Goal: Information Seeking & Learning: Find specific fact

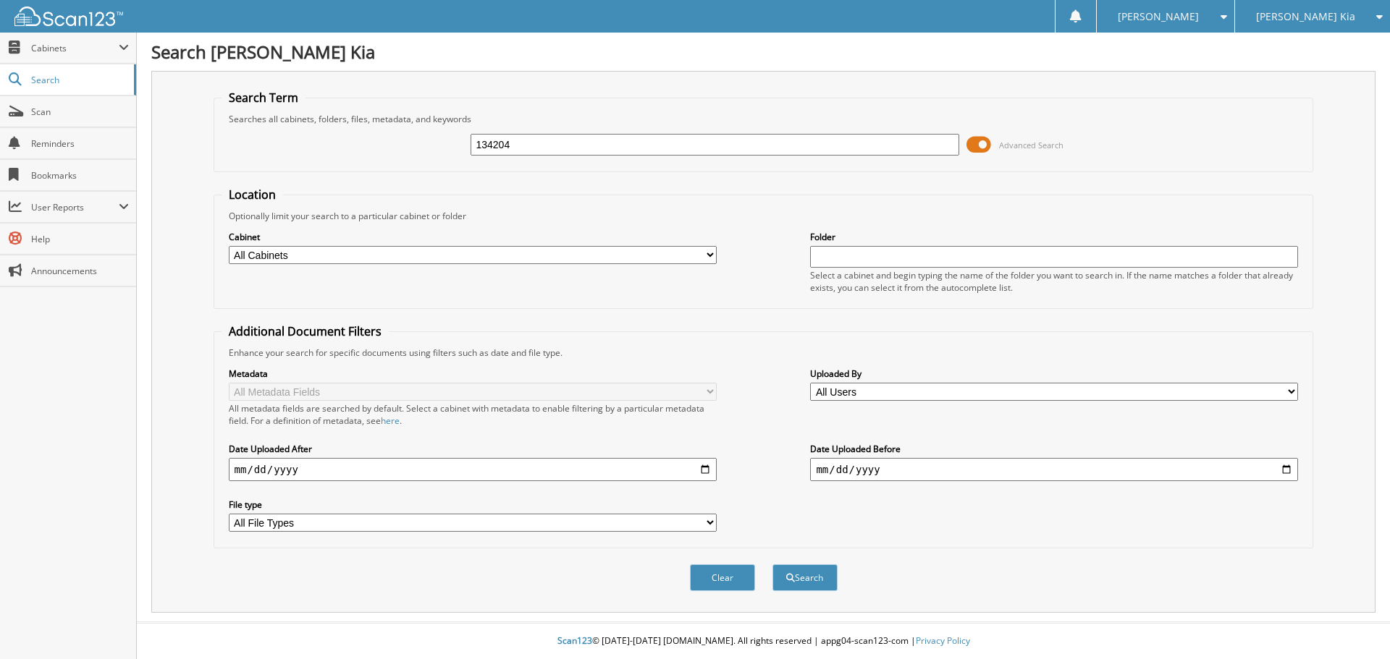
type input "134204"
click at [772, 565] on button "Search" at bounding box center [804, 578] width 65 height 27
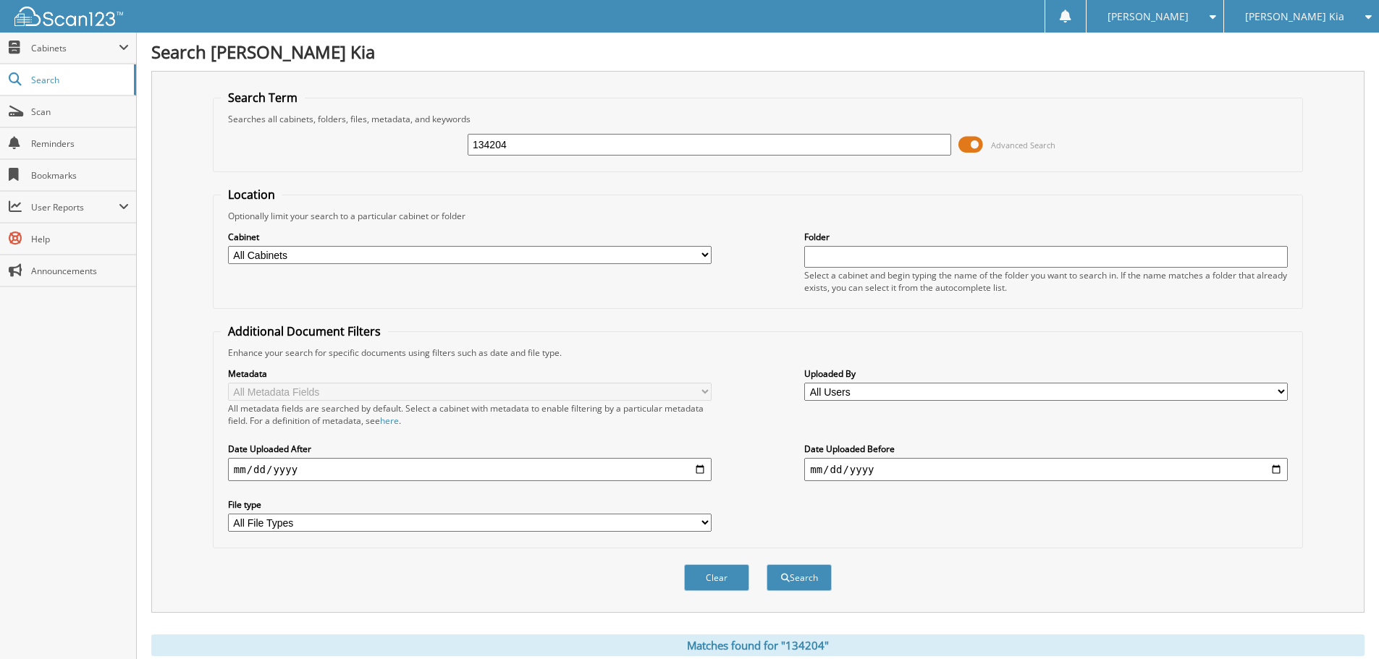
click at [489, 143] on input "134204" at bounding box center [709, 145] width 483 height 22
type input "130204"
click at [766, 565] on button "Search" at bounding box center [798, 578] width 65 height 27
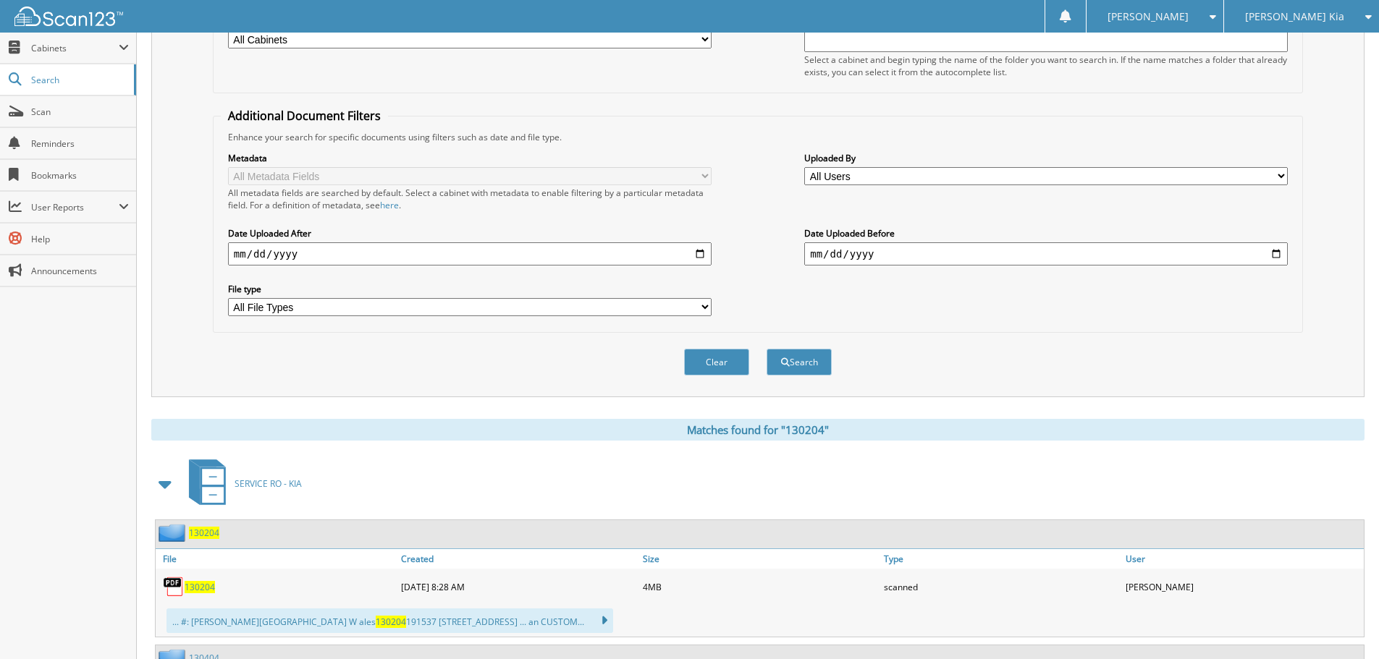
scroll to position [355, 0]
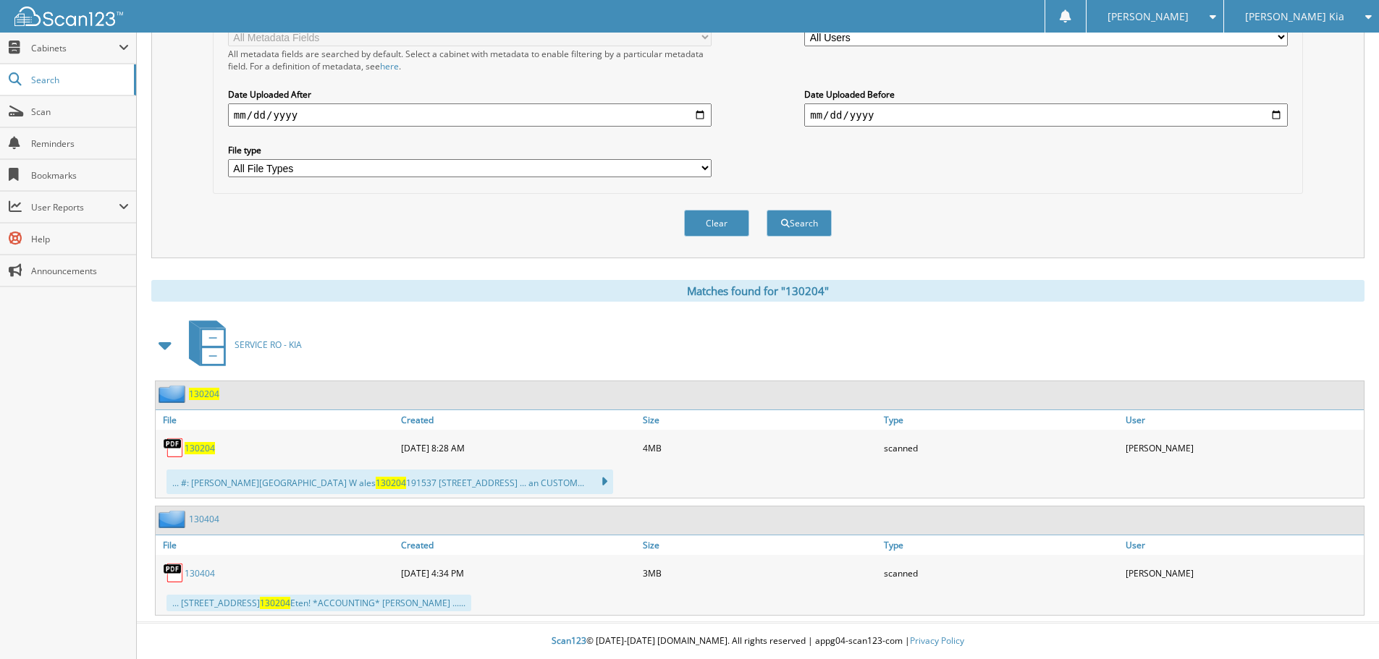
click at [203, 446] on span "130204" at bounding box center [200, 448] width 30 height 12
